Goal: Information Seeking & Learning: Learn about a topic

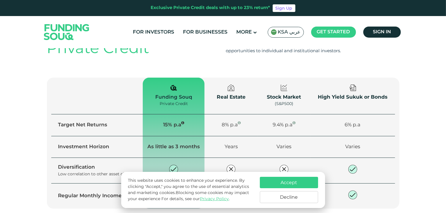
scroll to position [694, 0]
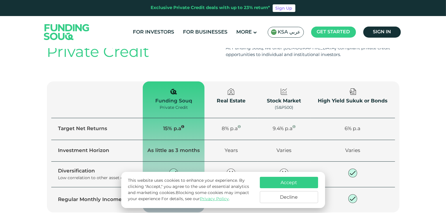
drag, startPoint x: 444, startPoint y: 115, endPoint x: 444, endPoint y: 122, distance: 7.6
click at [444, 122] on div "Investing in Private Credit Private credit is an alternative asset class that p…" at bounding box center [223, 126] width 446 height 214
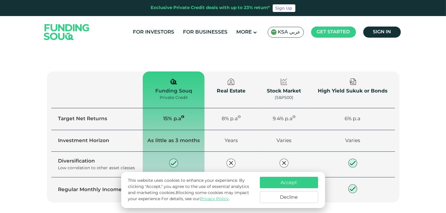
scroll to position [698, 0]
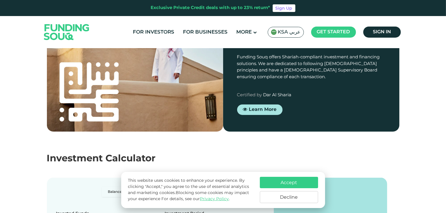
type tc-range-slider "4"
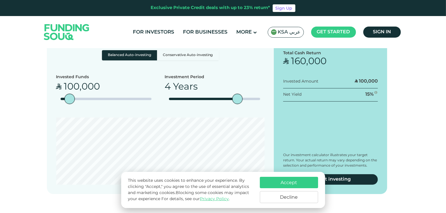
scroll to position [1053, 0]
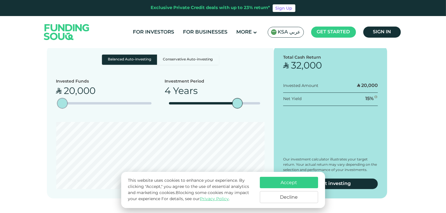
type tc-range-slider "10000"
type tc-range-slider "20000"
drag, startPoint x: 69, startPoint y: 85, endPoint x: 62, endPoint y: 85, distance: 6.4
click at [62, 98] on div "amount slider" at bounding box center [62, 103] width 10 height 10
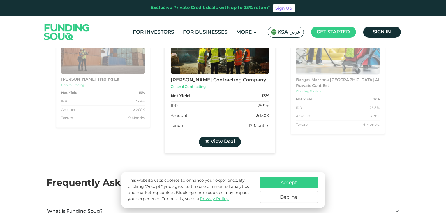
scroll to position [1284, 0]
